Goal: Information Seeking & Learning: Learn about a topic

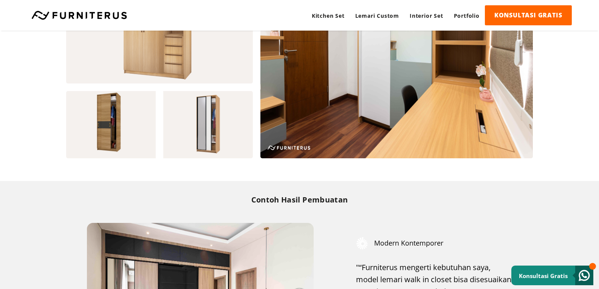
scroll to position [704, 0]
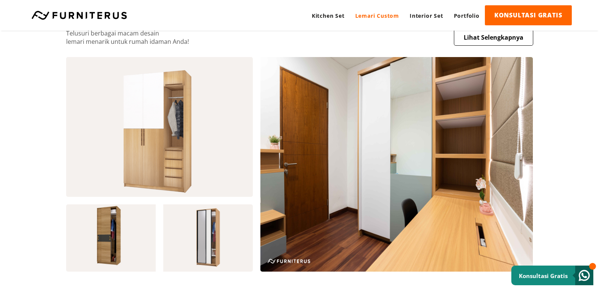
click at [379, 17] on link "Lemari Custom" at bounding box center [377, 15] width 54 height 21
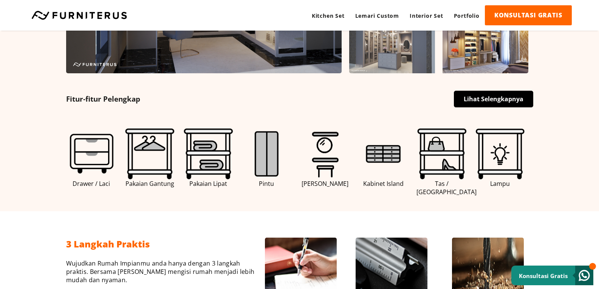
scroll to position [378, 0]
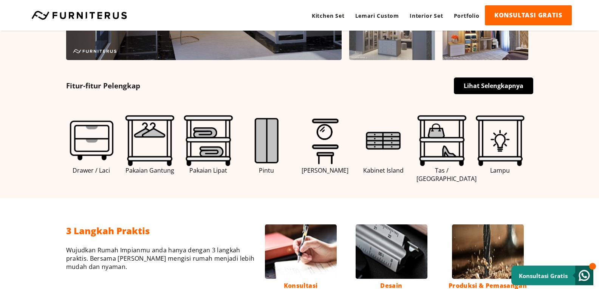
click at [489, 76] on div "Fitur-fitur Pelengkap Lihat Selengkapnya Drawer / Laci Pakaian Gantung Pakaian …" at bounding box center [300, 125] width 544 height 115
click at [489, 80] on link "Lihat Selengkapnya" at bounding box center [493, 85] width 79 height 17
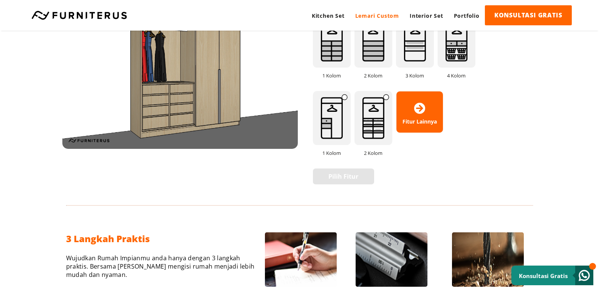
scroll to position [604, 0]
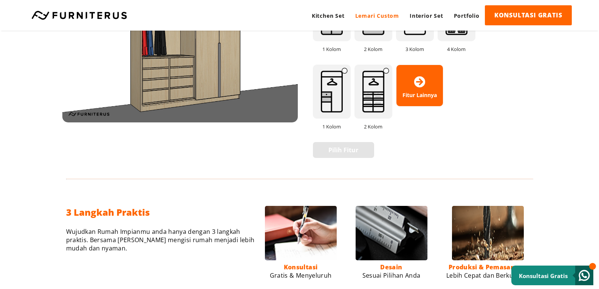
click at [415, 79] on icon at bounding box center [419, 81] width 11 height 11
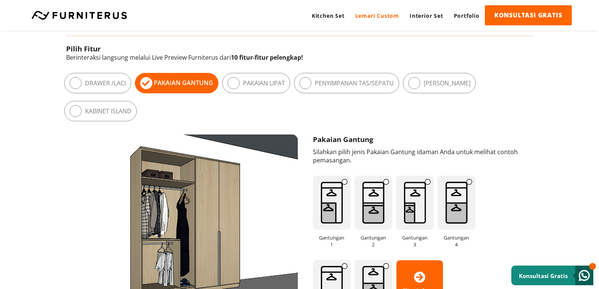
scroll to position [416, 0]
click at [254, 84] on label "Pakaian Lipat" at bounding box center [264, 83] width 42 height 8
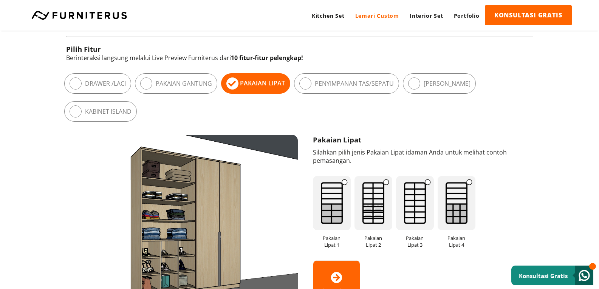
click at [332, 82] on label "Penyimpanan Tas/Sepatu" at bounding box center [354, 83] width 79 height 8
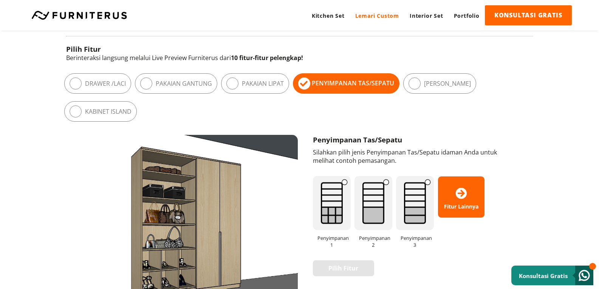
click at [423, 81] on div "[PERSON_NAME]" at bounding box center [439, 83] width 73 height 20
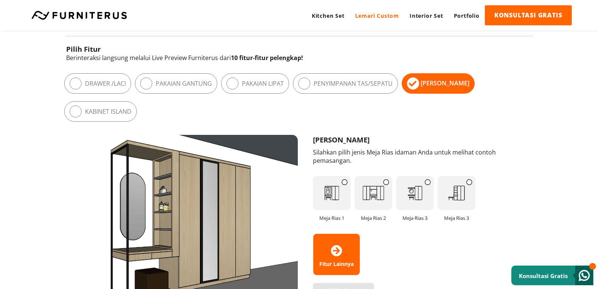
click at [122, 105] on div "Kabinet Island" at bounding box center [100, 111] width 73 height 20
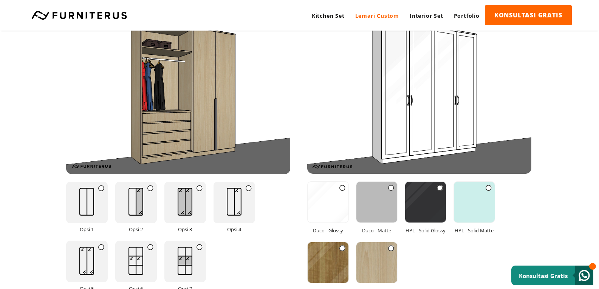
scroll to position [907, 0]
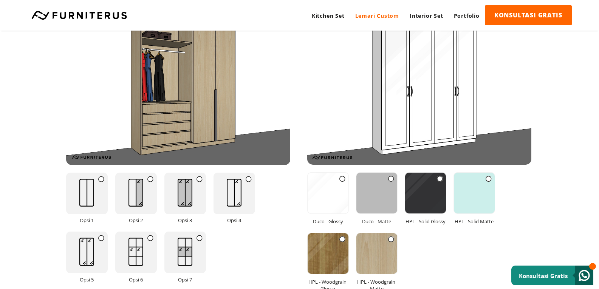
click at [185, 196] on img at bounding box center [185, 192] width 30 height 39
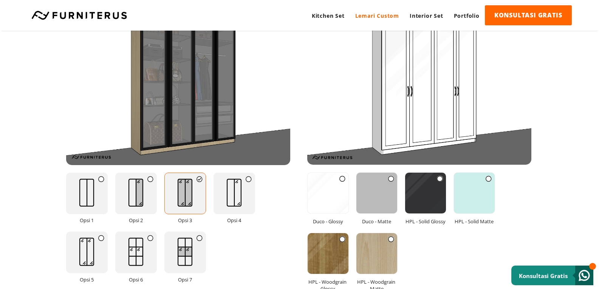
click at [230, 203] on img at bounding box center [234, 192] width 30 height 39
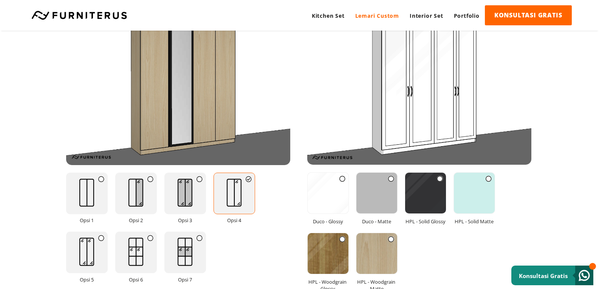
click at [128, 195] on img at bounding box center [136, 192] width 30 height 39
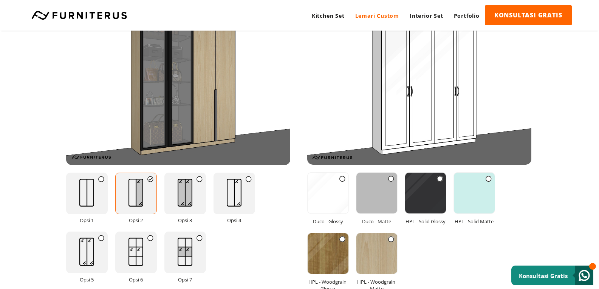
click at [377, 196] on img at bounding box center [376, 193] width 41 height 41
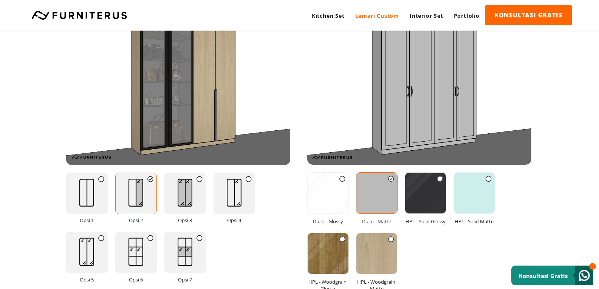
click at [428, 204] on img at bounding box center [425, 193] width 41 height 41
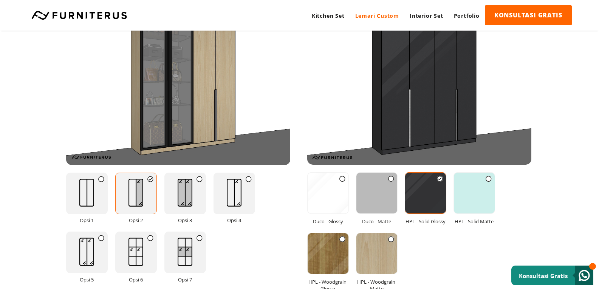
click at [466, 206] on img at bounding box center [474, 193] width 41 height 41
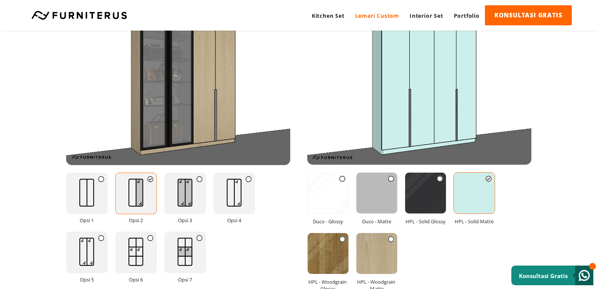
click at [380, 255] on img at bounding box center [376, 253] width 41 height 41
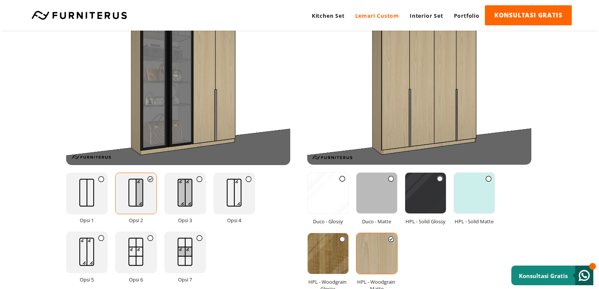
click at [331, 256] on img at bounding box center [327, 253] width 41 height 41
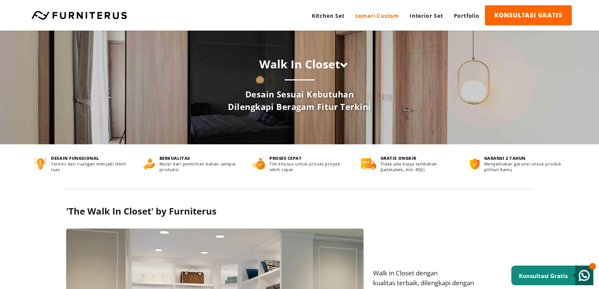
scroll to position [0, 0]
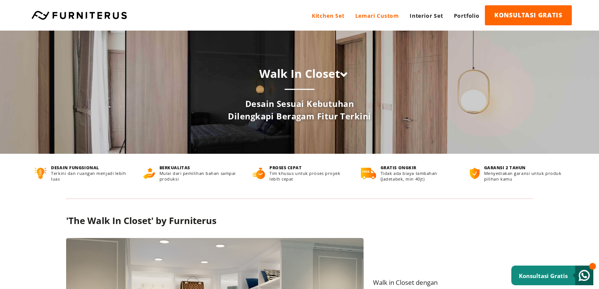
click at [338, 15] on link "Kitchen Set" at bounding box center [327, 15] width 43 height 21
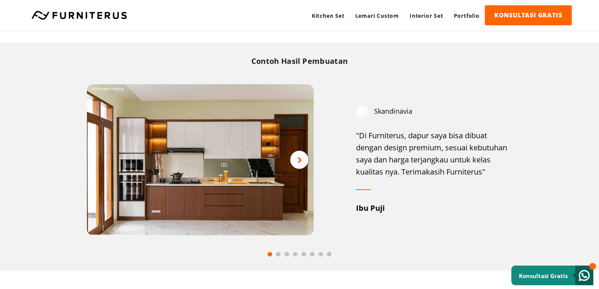
scroll to position [378, 0]
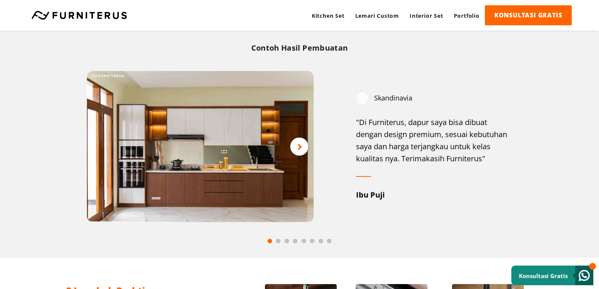
click at [297, 148] on icon at bounding box center [299, 146] width 5 height 9
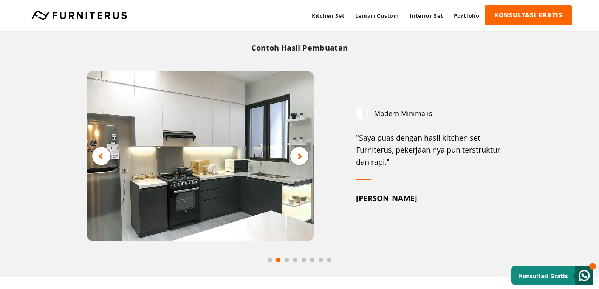
click at [299, 151] on icon at bounding box center [299, 155] width 5 height 9
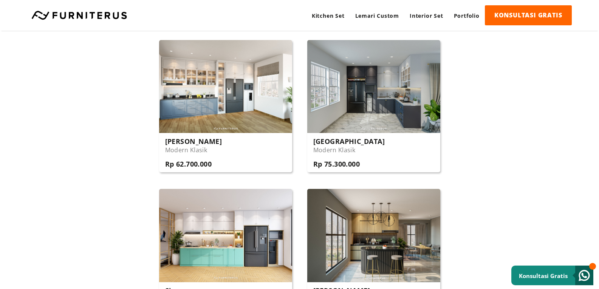
scroll to position [1209, 0]
